Goal: Check status: Check status

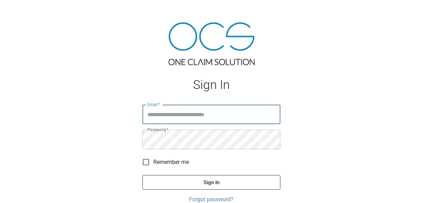
type input "**********"
click at [192, 180] on button "Sign In" at bounding box center [212, 182] width 138 height 15
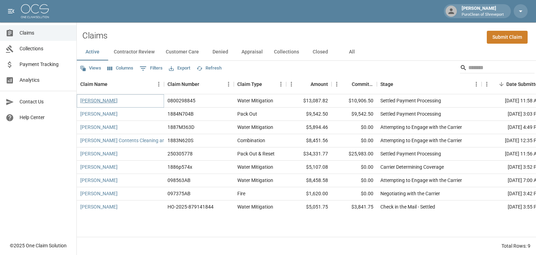
click at [99, 103] on link "[PERSON_NAME]" at bounding box center [98, 100] width 37 height 7
drag, startPoint x: 165, startPoint y: 231, endPoint x: 267, endPoint y: 231, distance: 102.2
click at [267, 203] on div "[PERSON_NAME] 0800298845 Water Mitigation $13,087.82 $10,906.50 Settled Payment…" at bounding box center [306, 165] width 459 height 142
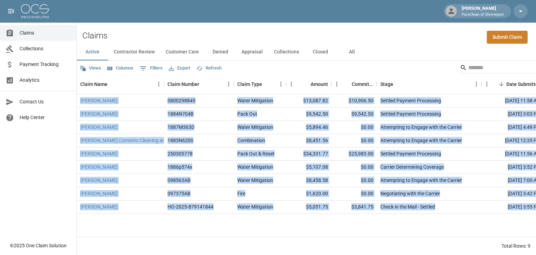
drag, startPoint x: 266, startPoint y: 237, endPoint x: 319, endPoint y: 230, distance: 53.5
click at [319, 203] on div "Views Columns 0 Filters Export Refresh Claim Name Claim Number Claim Type Amoun…" at bounding box center [306, 158] width 459 height 194
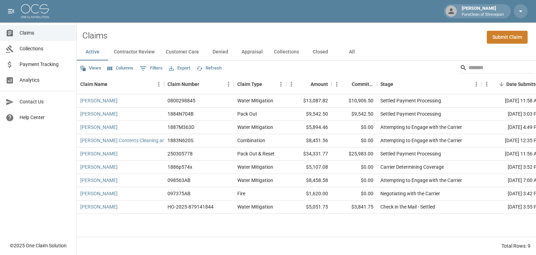
drag, startPoint x: 350, startPoint y: 213, endPoint x: 292, endPoint y: 221, distance: 59.0
click at [342, 203] on div "[PERSON_NAME] 0800298845 Water Mitigation $13,087.82 $10,906.50 Settled Payment…" at bounding box center [403, 165] width 652 height 142
click at [40, 161] on div "Claims Collections Payment Tracking Analytics Contact Us Help Center" at bounding box center [38, 118] width 76 height 237
